Goal: Transaction & Acquisition: Purchase product/service

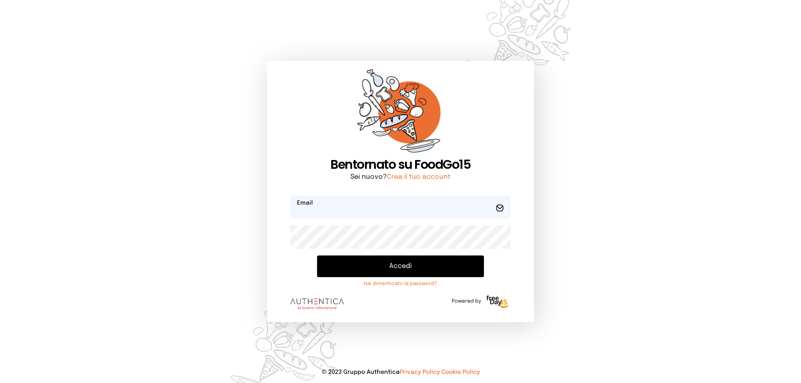
type input "**********"
click at [360, 261] on button "Accedi" at bounding box center [400, 267] width 167 height 22
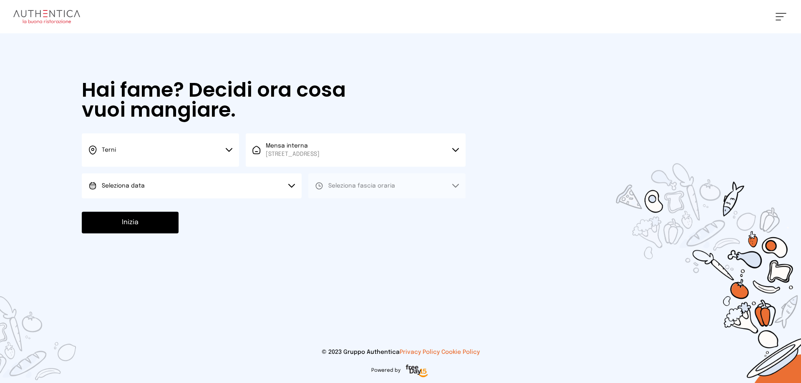
click at [145, 179] on button "Seleziona data" at bounding box center [192, 185] width 220 height 25
click at [137, 210] on span "[DATE], [DATE]" at bounding box center [122, 209] width 41 height 8
click at [317, 186] on icon at bounding box center [319, 186] width 8 height 8
click at [345, 209] on span "Pranzo" at bounding box center [338, 209] width 20 height 8
click at [142, 221] on button "Inizia" at bounding box center [130, 223] width 97 height 22
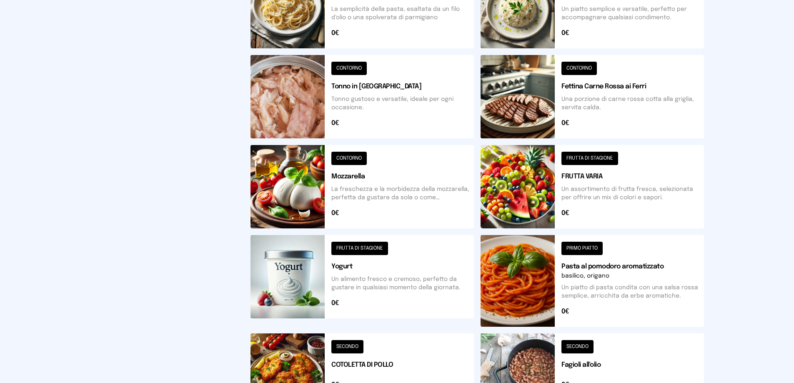
scroll to position [292, 0]
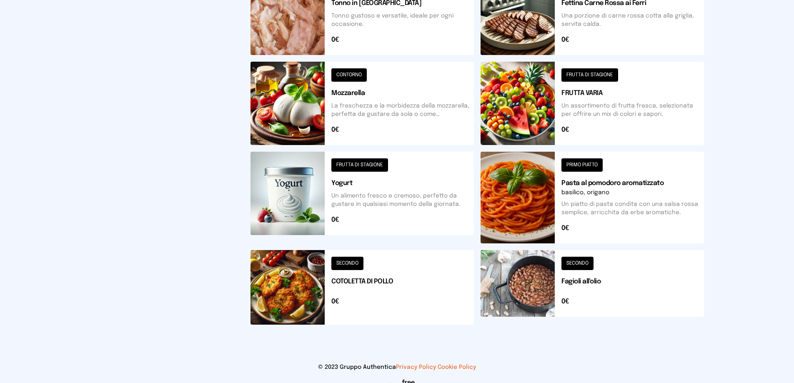
click at [343, 278] on button at bounding box center [363, 287] width 224 height 75
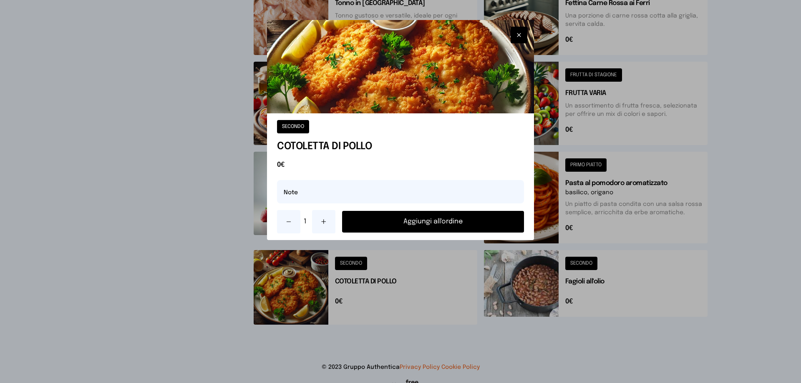
click at [370, 227] on button "Aggiungi all'ordine" at bounding box center [433, 222] width 182 height 22
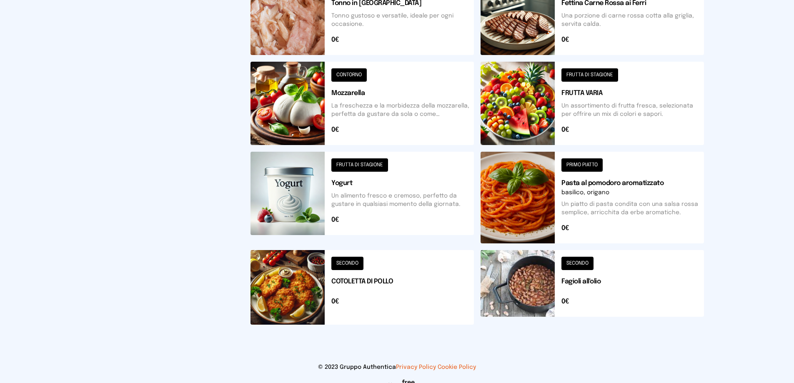
scroll to position [83, 0]
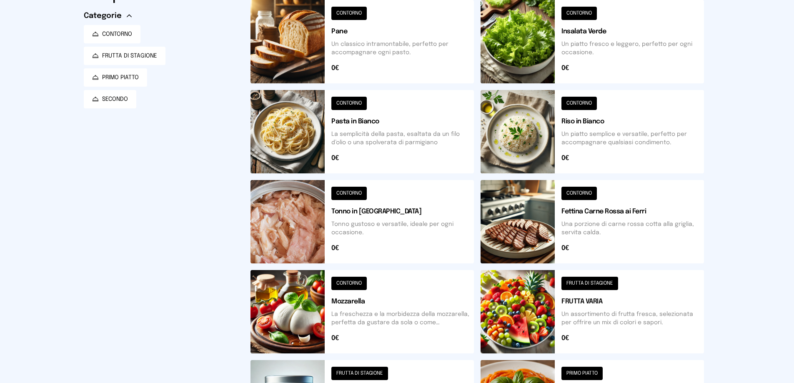
click at [535, 69] on button at bounding box center [593, 41] width 224 height 83
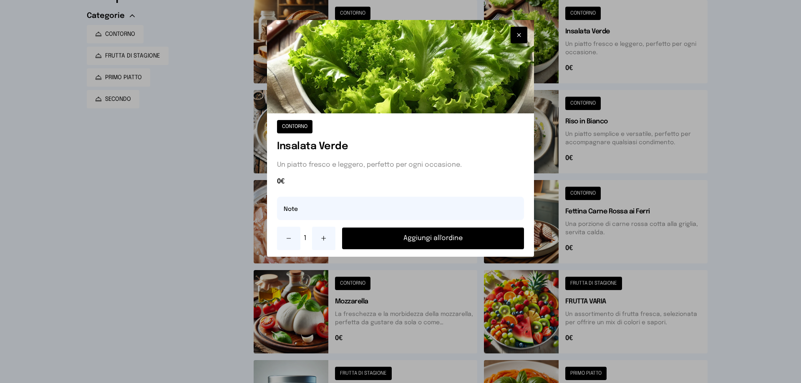
click at [457, 241] on button "Aggiungi all'ordine" at bounding box center [433, 239] width 182 height 22
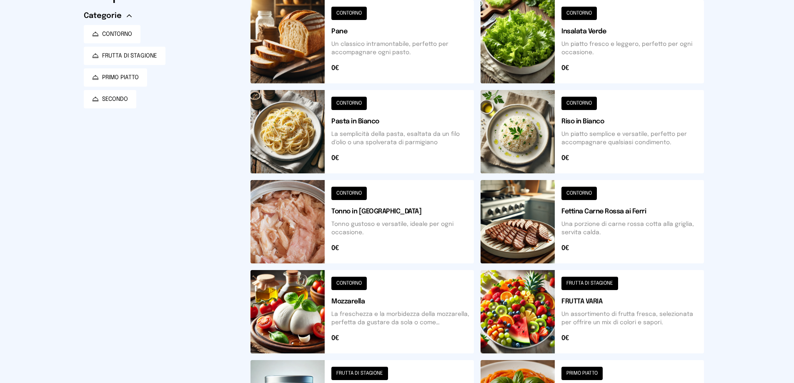
click at [541, 324] on button at bounding box center [593, 311] width 224 height 83
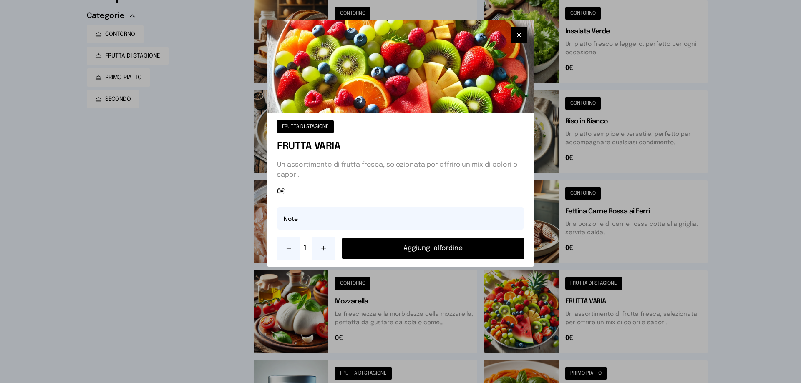
click at [487, 248] on button "Aggiungi all'ordine" at bounding box center [433, 249] width 182 height 22
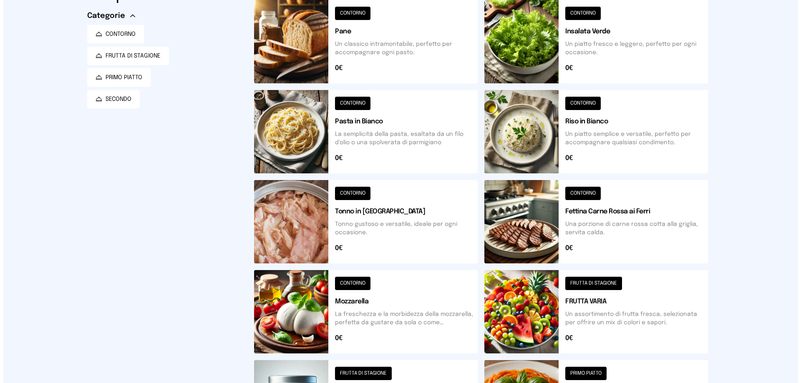
scroll to position [0, 0]
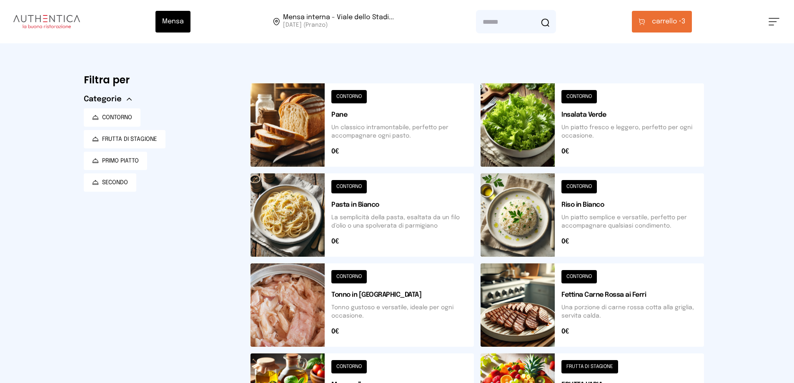
click at [662, 15] on button "carrello • 3" at bounding box center [662, 22] width 60 height 22
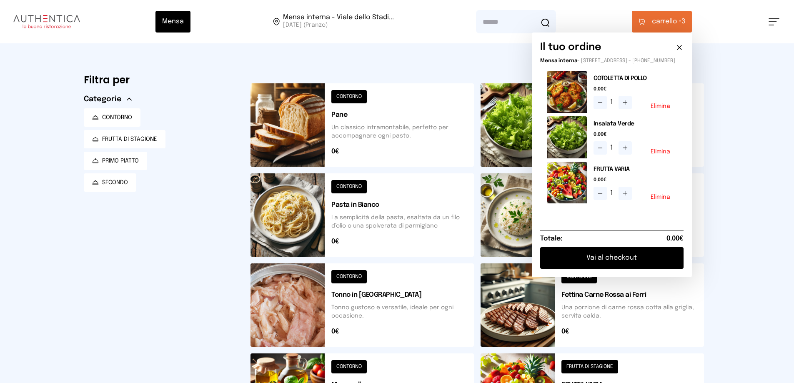
click at [588, 265] on button "Vai al checkout" at bounding box center [611, 258] width 143 height 22
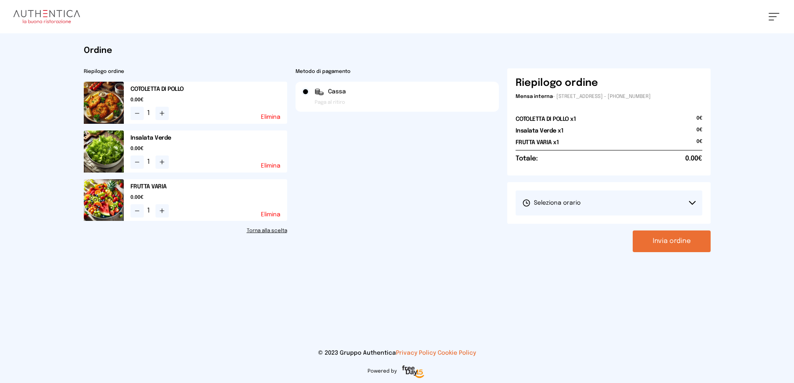
click at [560, 204] on span "Seleziona orario" at bounding box center [551, 203] width 58 height 8
click at [576, 227] on span "1° Turno (13:00 - 15:00)" at bounding box center [553, 226] width 63 height 8
click at [688, 240] on button "Invia ordine" at bounding box center [672, 242] width 78 height 22
